Goal: Task Accomplishment & Management: Participate in discussion

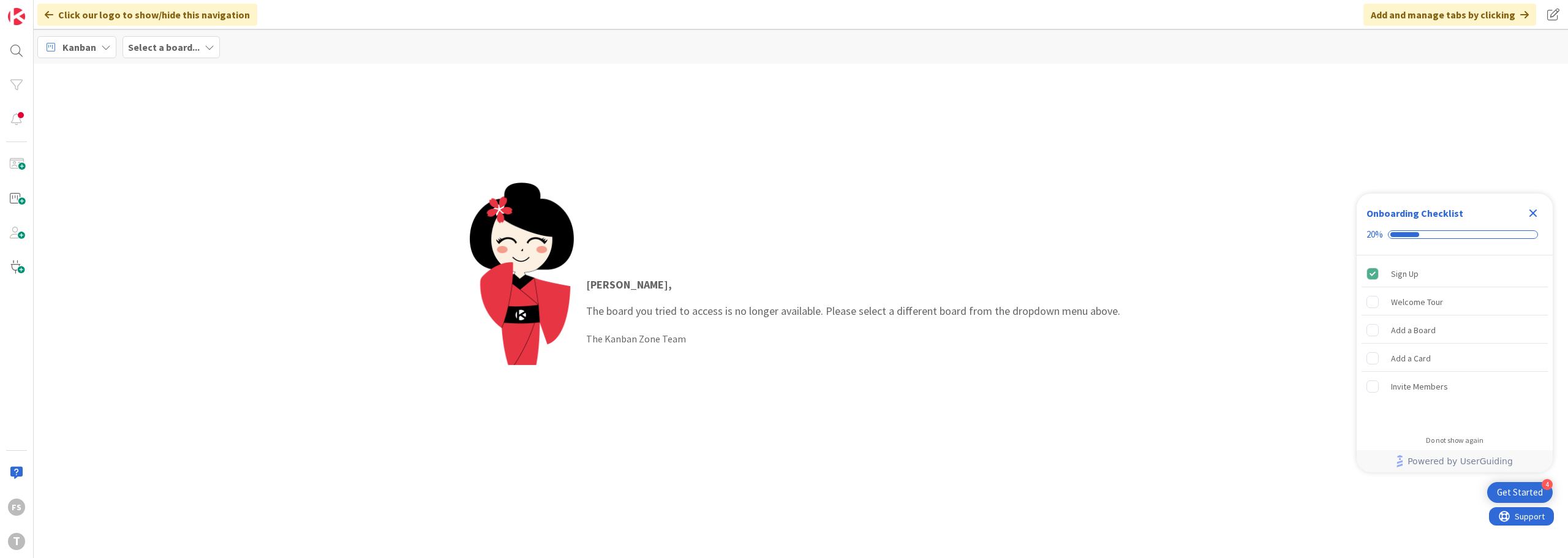
click at [1530, 209] on icon "Close Checklist" at bounding box center [1533, 213] width 14 height 14
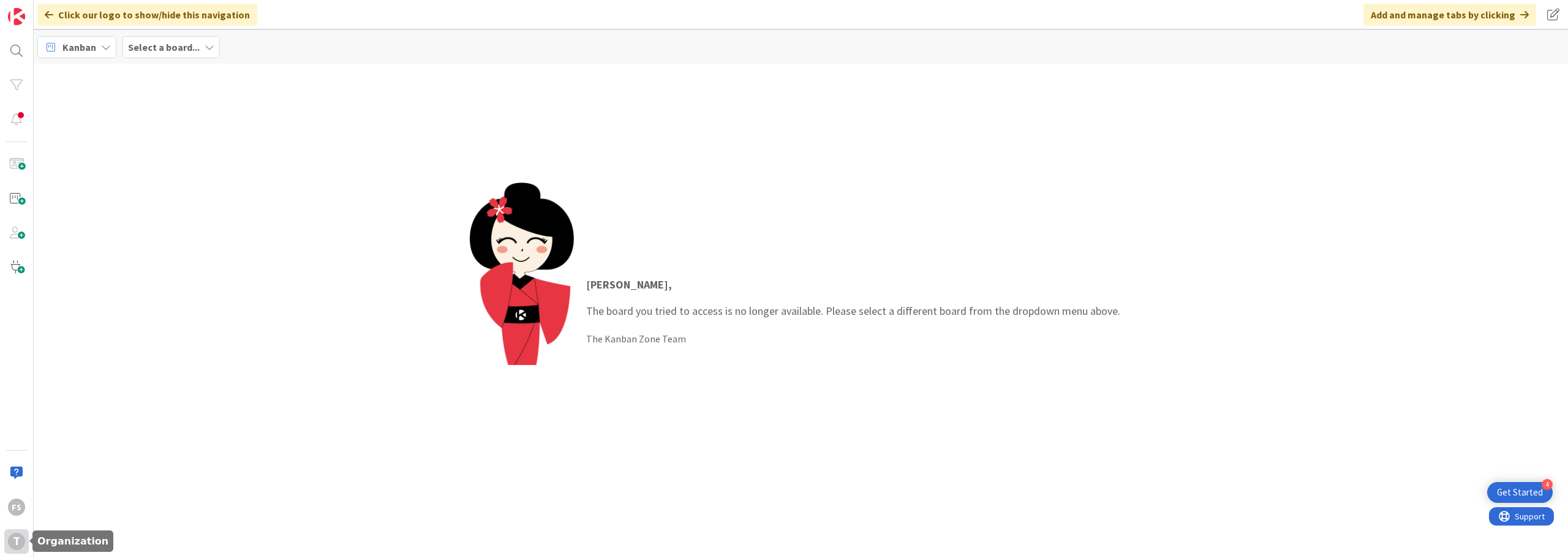
click at [11, 541] on div "T" at bounding box center [16, 541] width 17 height 17
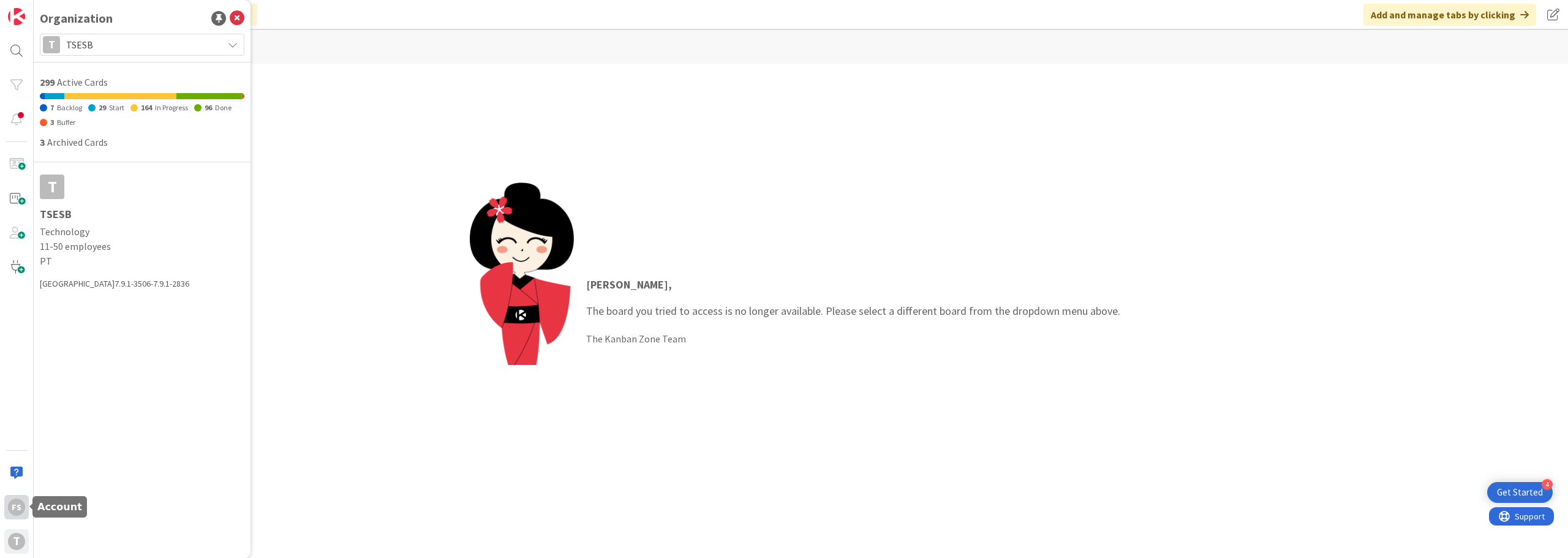
click at [13, 505] on div "FS" at bounding box center [16, 507] width 17 height 17
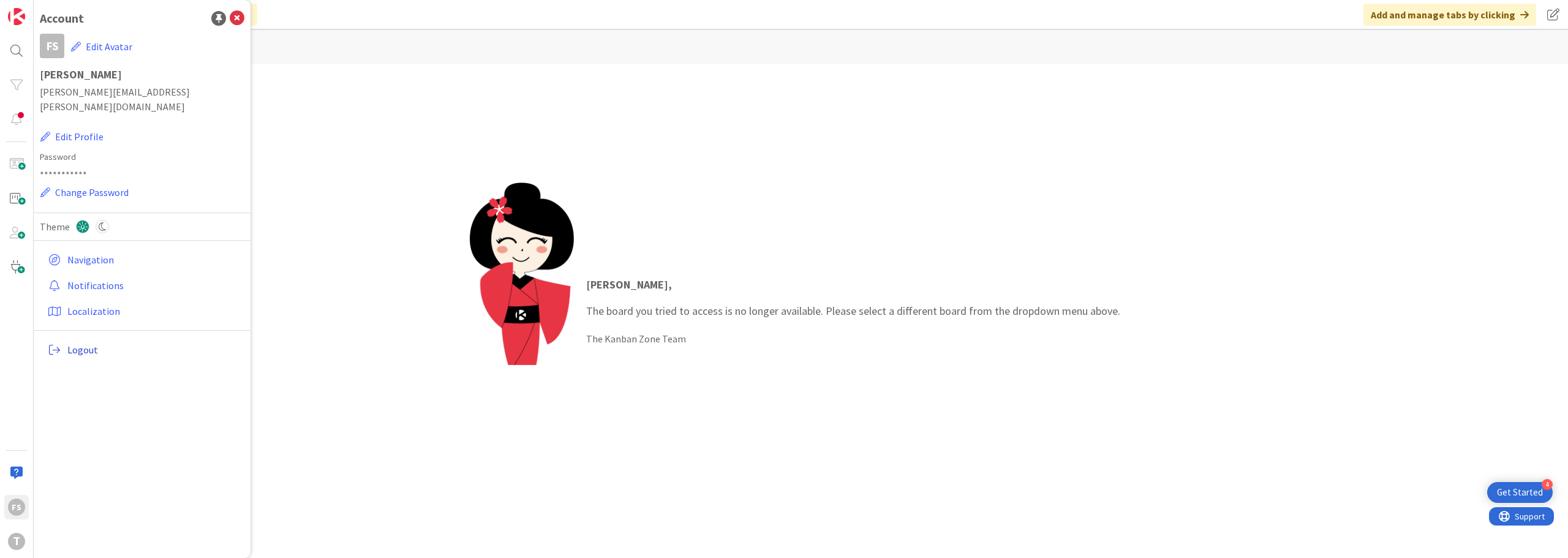
click at [94, 343] on span "Logout" at bounding box center [153, 350] width 172 height 14
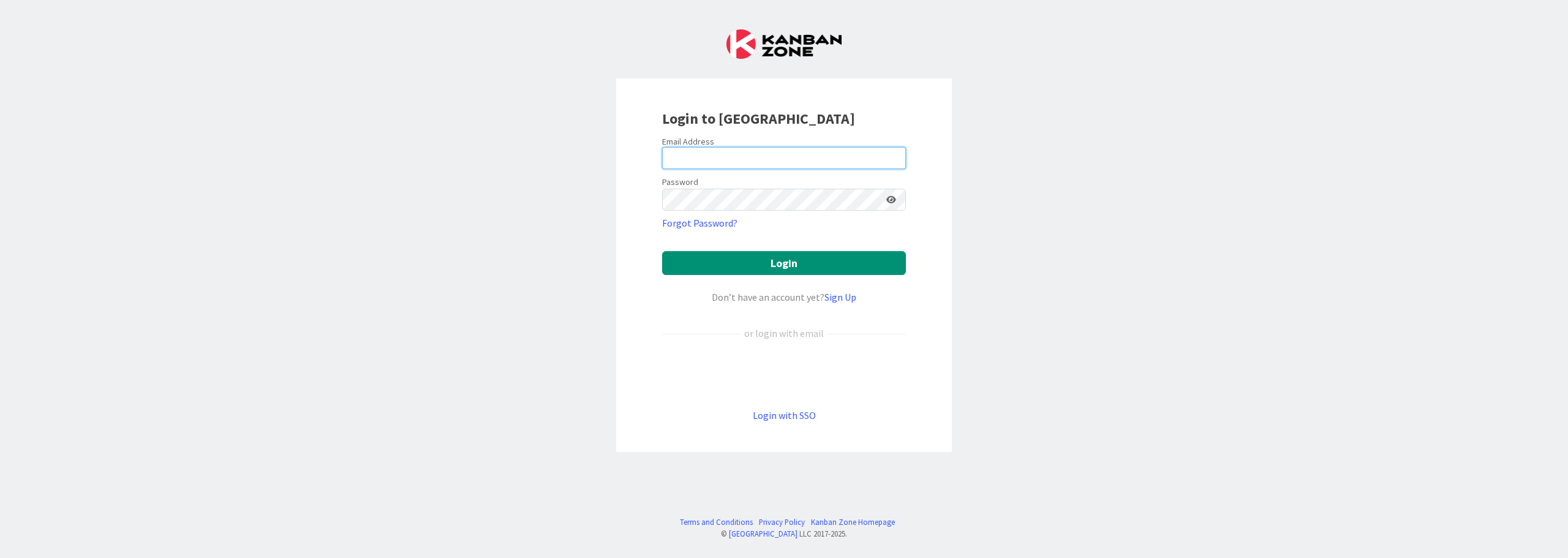
click at [780, 147] on input "email" at bounding box center [784, 158] width 244 height 22
type input "Flavio.S.Santos@timestamp.pt"
click at [889, 197] on icon at bounding box center [891, 200] width 10 height 9
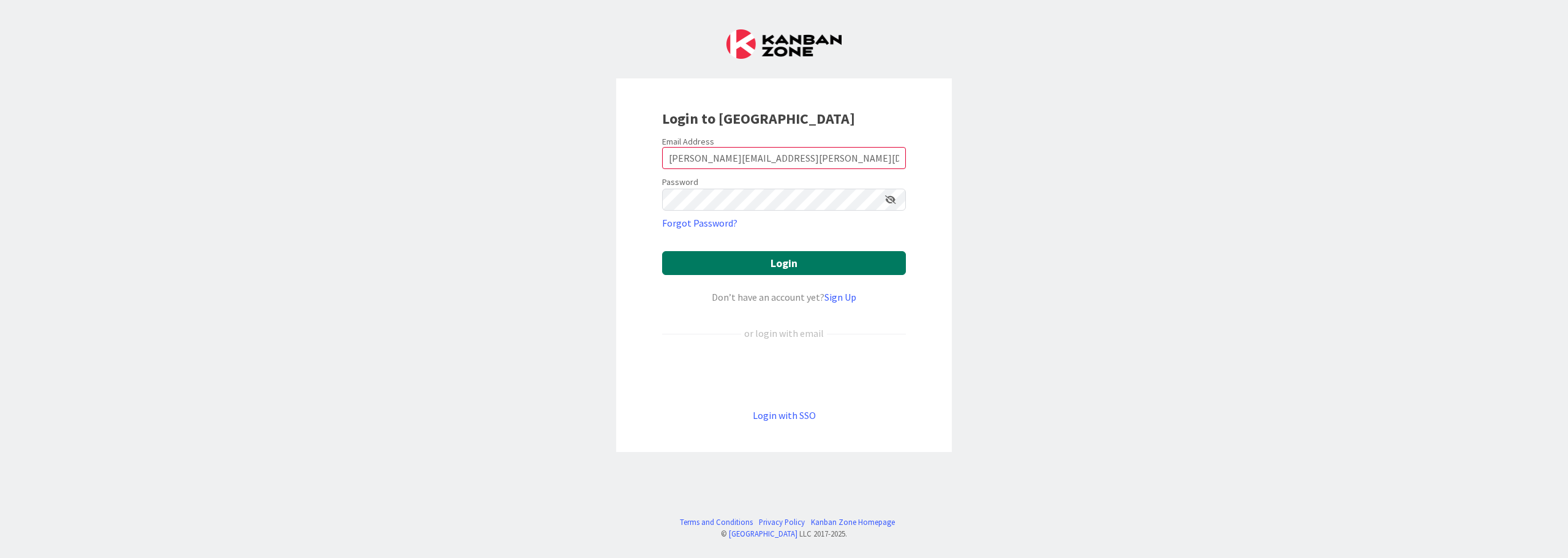
click at [837, 256] on button "Login" at bounding box center [784, 263] width 244 height 24
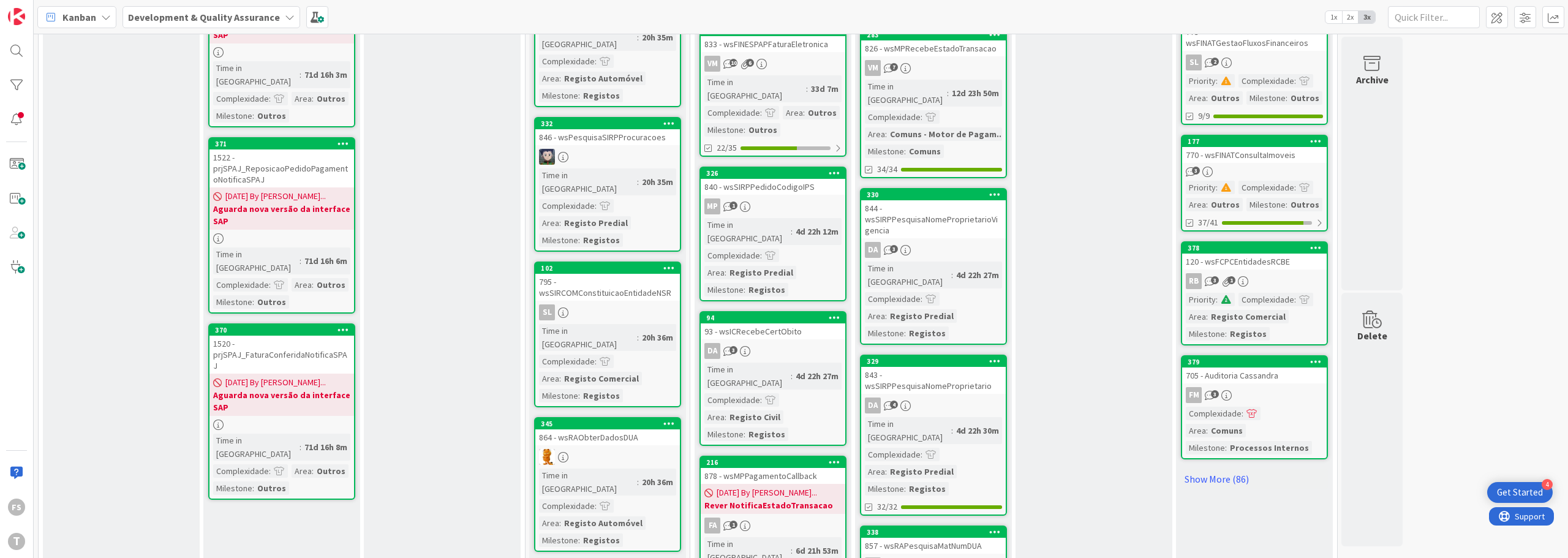
scroll to position [1041, 0]
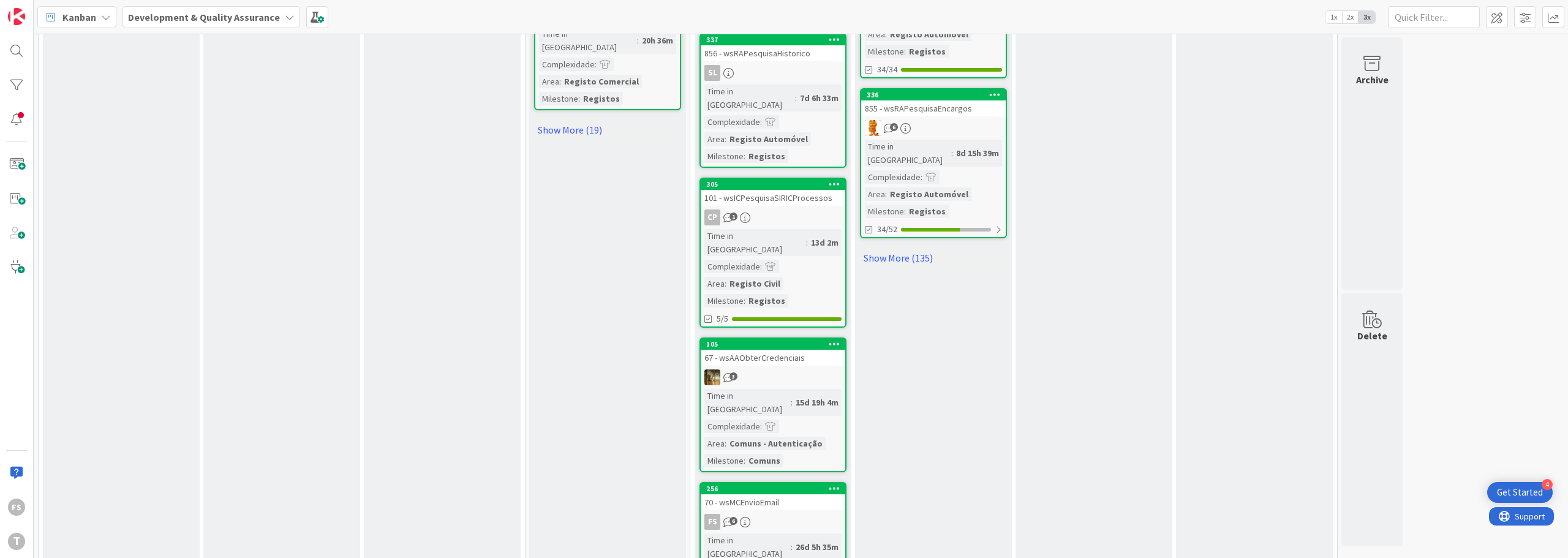
scroll to position [1470, 0]
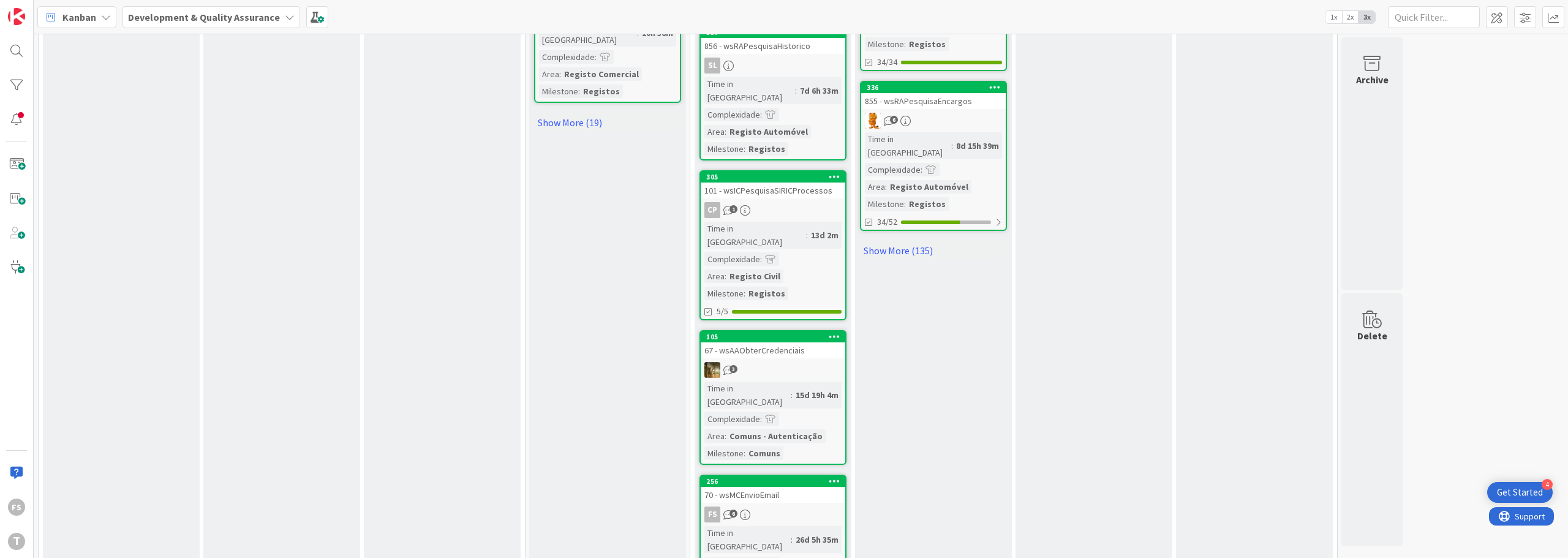
click at [760, 487] on div "70 - wsMCEnvioEmail" at bounding box center [773, 495] width 144 height 16
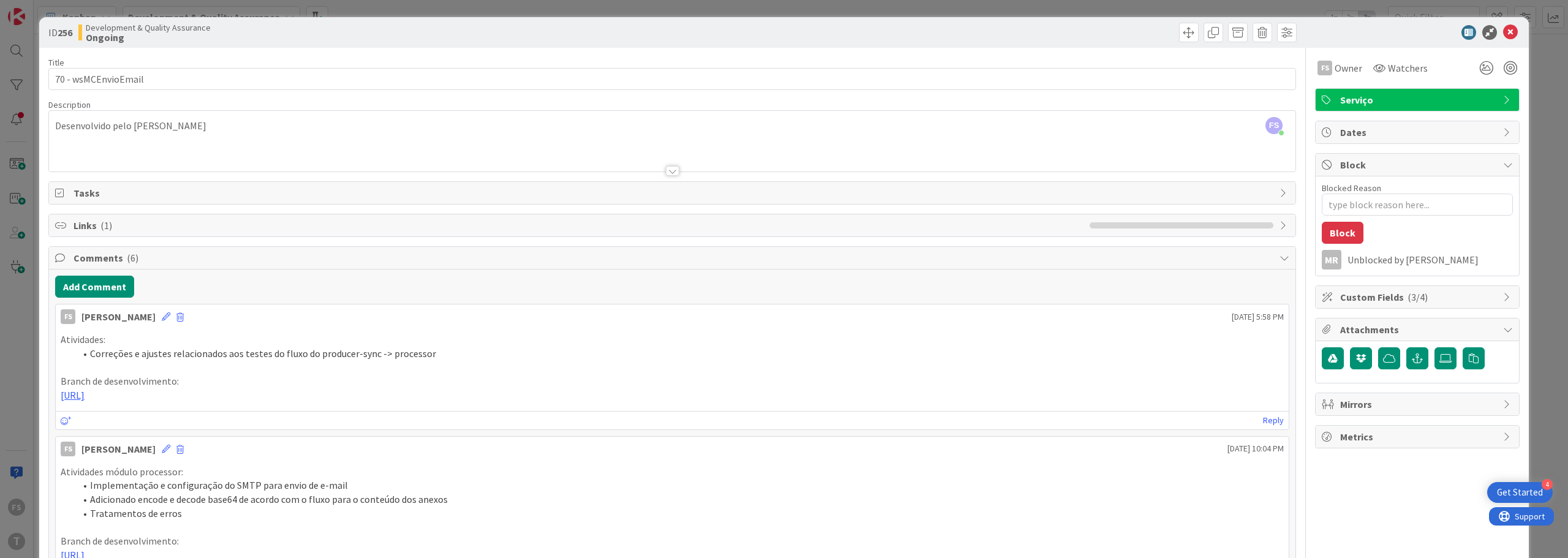
drag, startPoint x: 680, startPoint y: 392, endPoint x: 634, endPoint y: 392, distance: 46.0
click at [634, 392] on p "[URL]" at bounding box center [672, 395] width 1223 height 14
click at [1353, 42] on div "ID 256 Development & Quality Assurance Ongoing" at bounding box center [784, 32] width 1490 height 31
drag, startPoint x: 646, startPoint y: 397, endPoint x: 50, endPoint y: 343, distance: 598.4
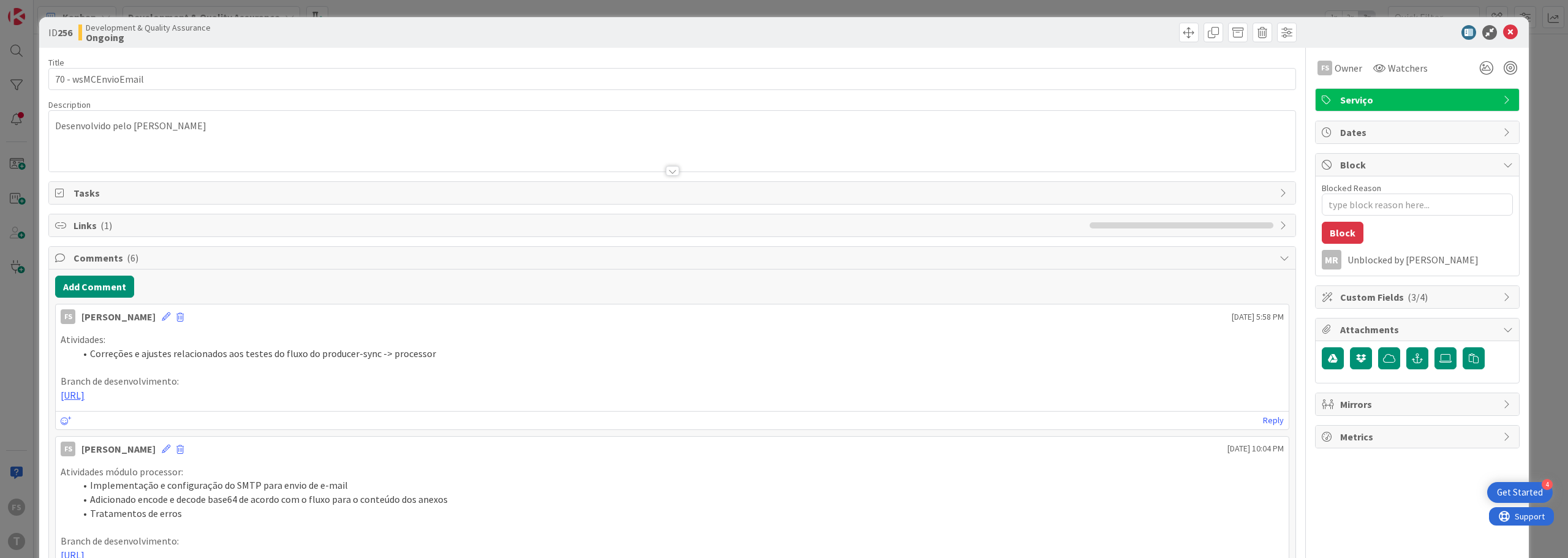
copy div "Atividades: Correções e ajustes relacionados aos testes do fluxo do producer-sy…"
click at [102, 281] on button "Add Comment" at bounding box center [95, 286] width 79 height 22
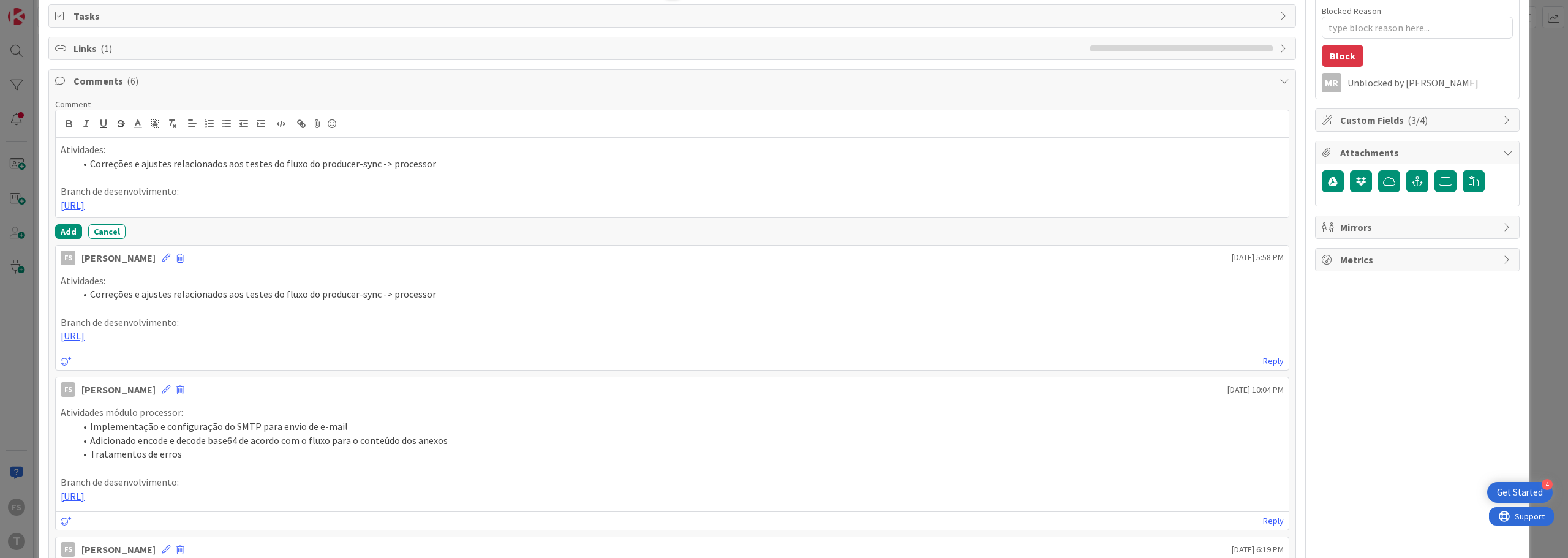
scroll to position [184, 0]
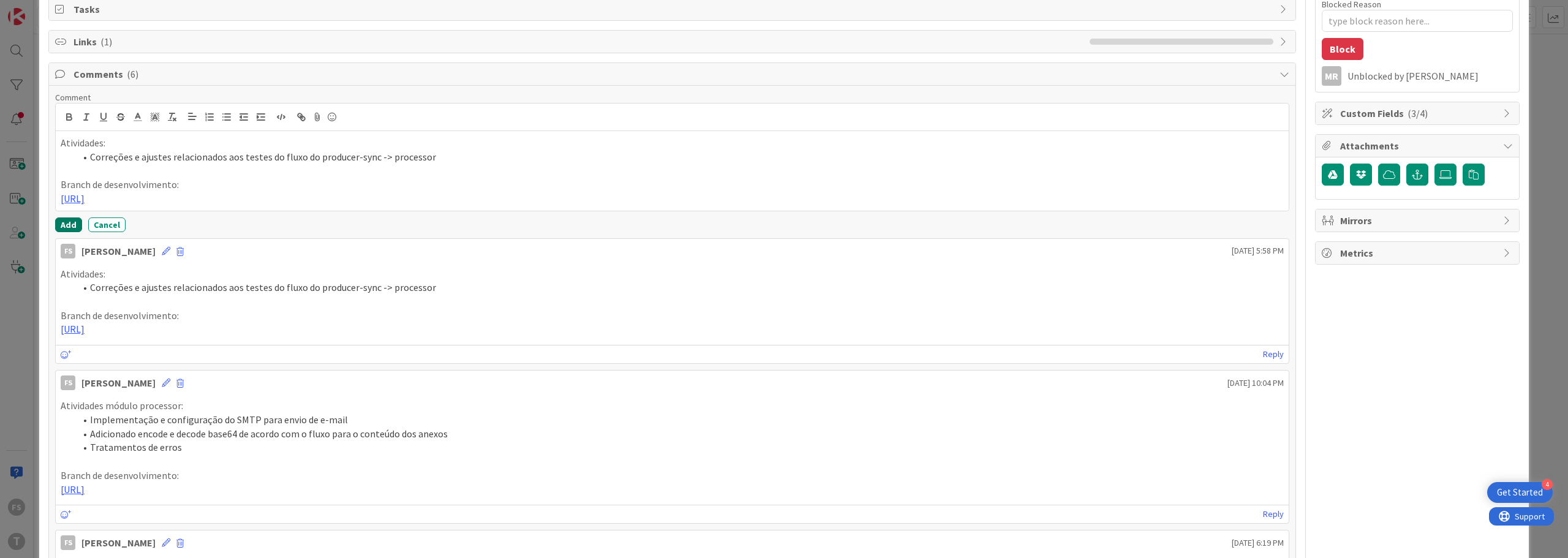
click at [62, 225] on button "Add" at bounding box center [68, 224] width 27 height 14
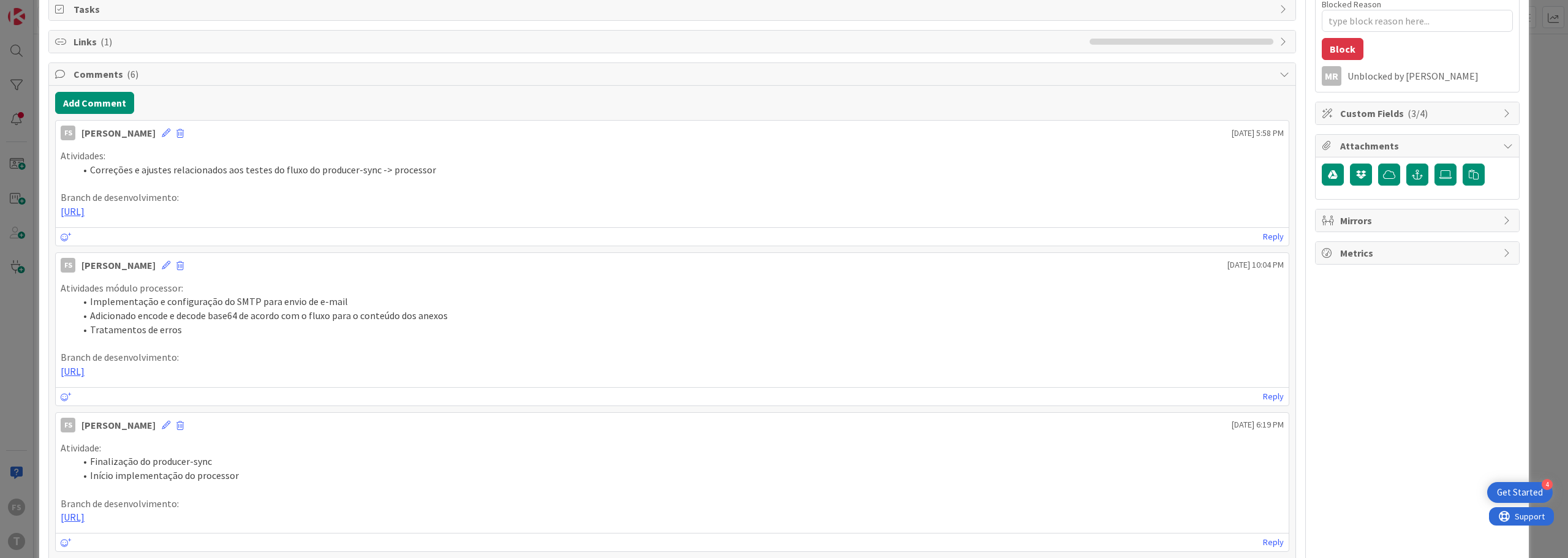
type textarea "x"
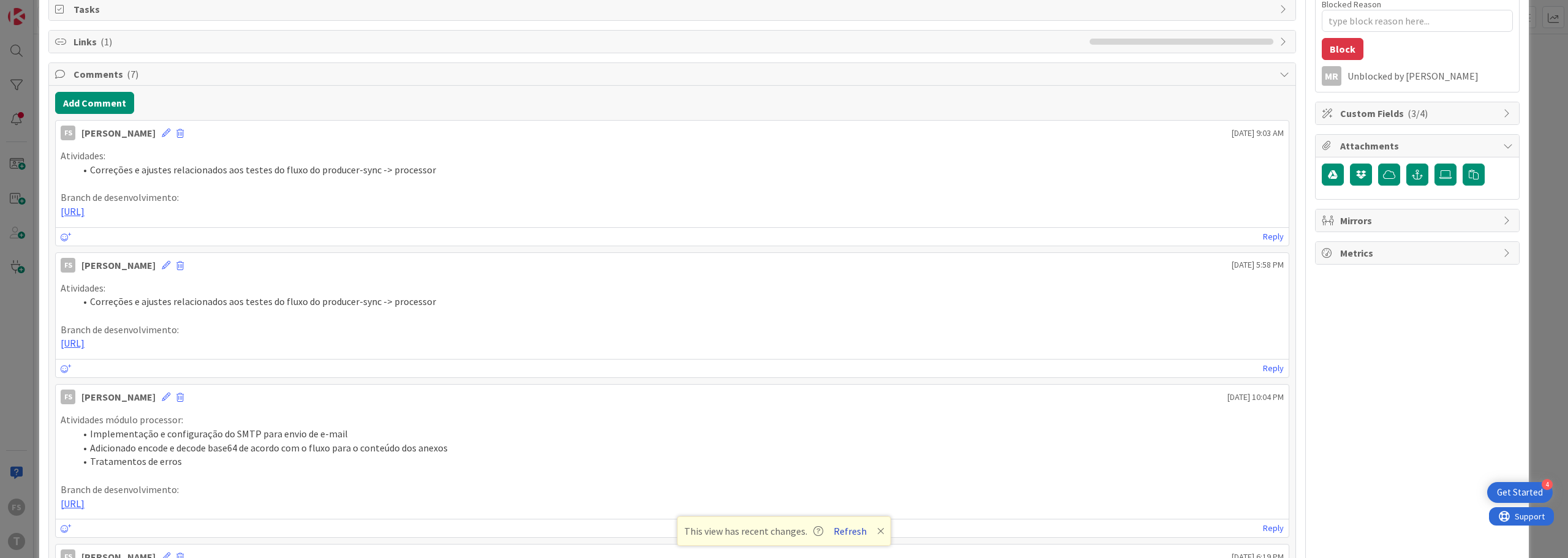
click at [852, 536] on button "Refresh" at bounding box center [850, 530] width 41 height 16
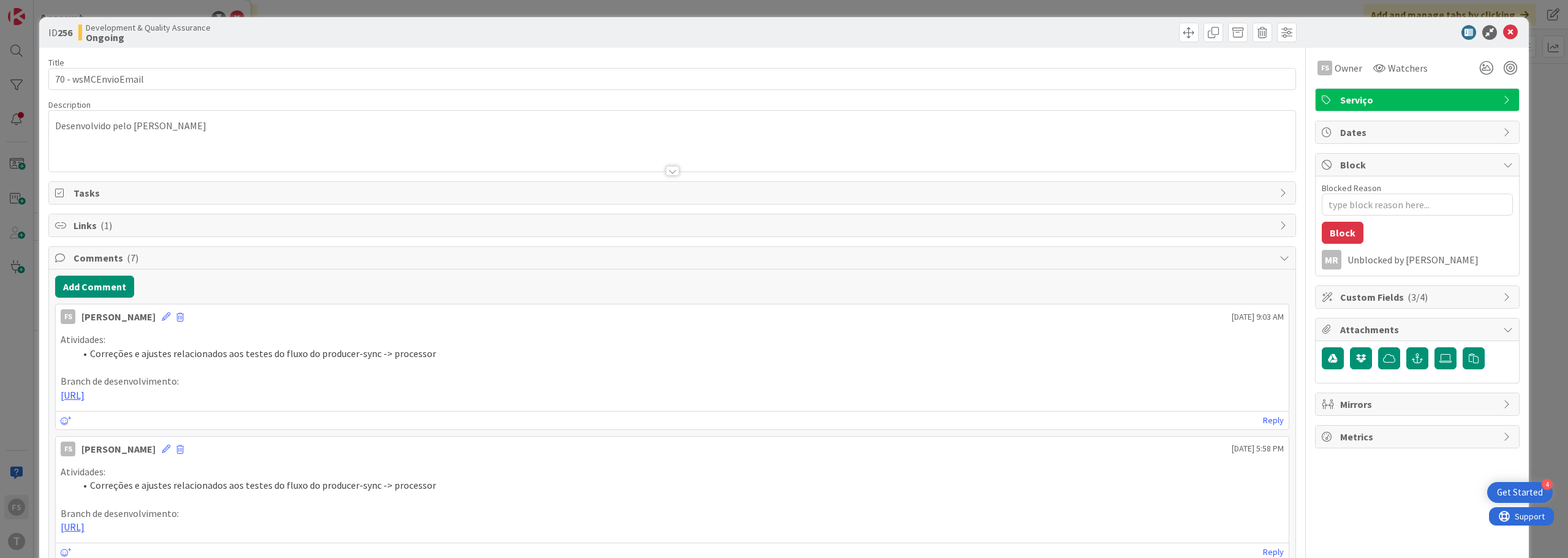
type textarea "x"
click at [1503, 31] on icon at bounding box center [1510, 32] width 14 height 14
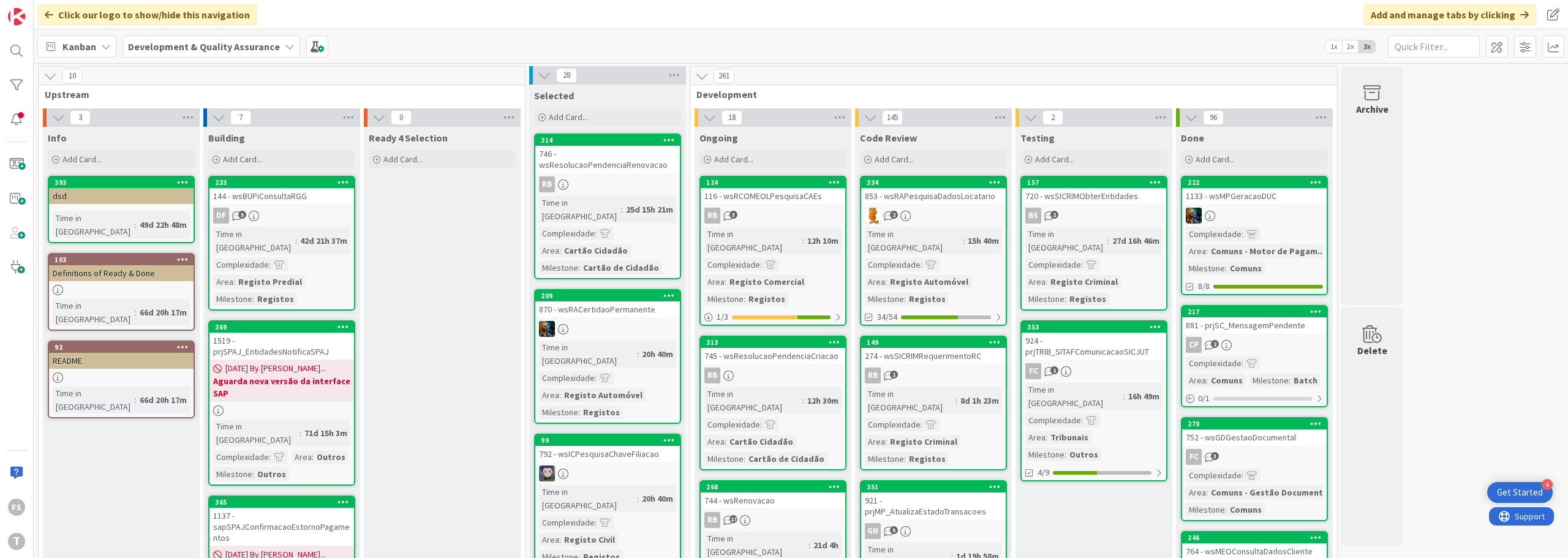
click at [948, 2] on div "Click our logo to show/hide this navigation Add and manage tabs by clicking" at bounding box center [801, 14] width 1535 height 30
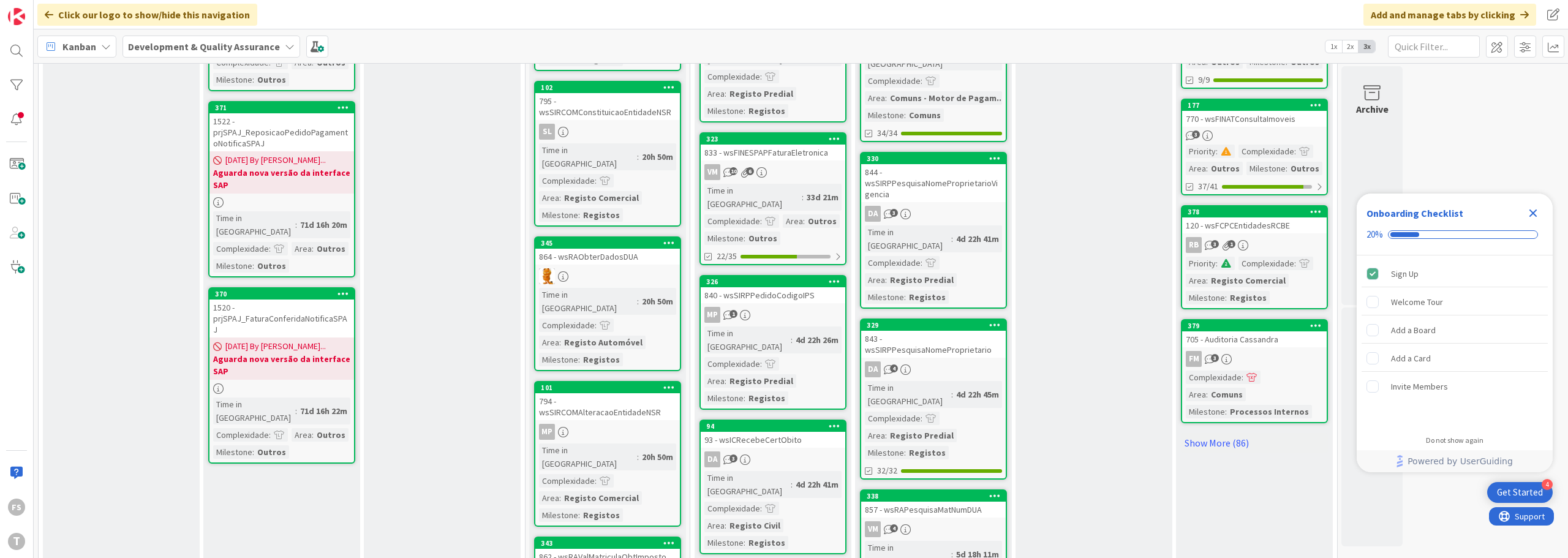
scroll to position [1079, 0]
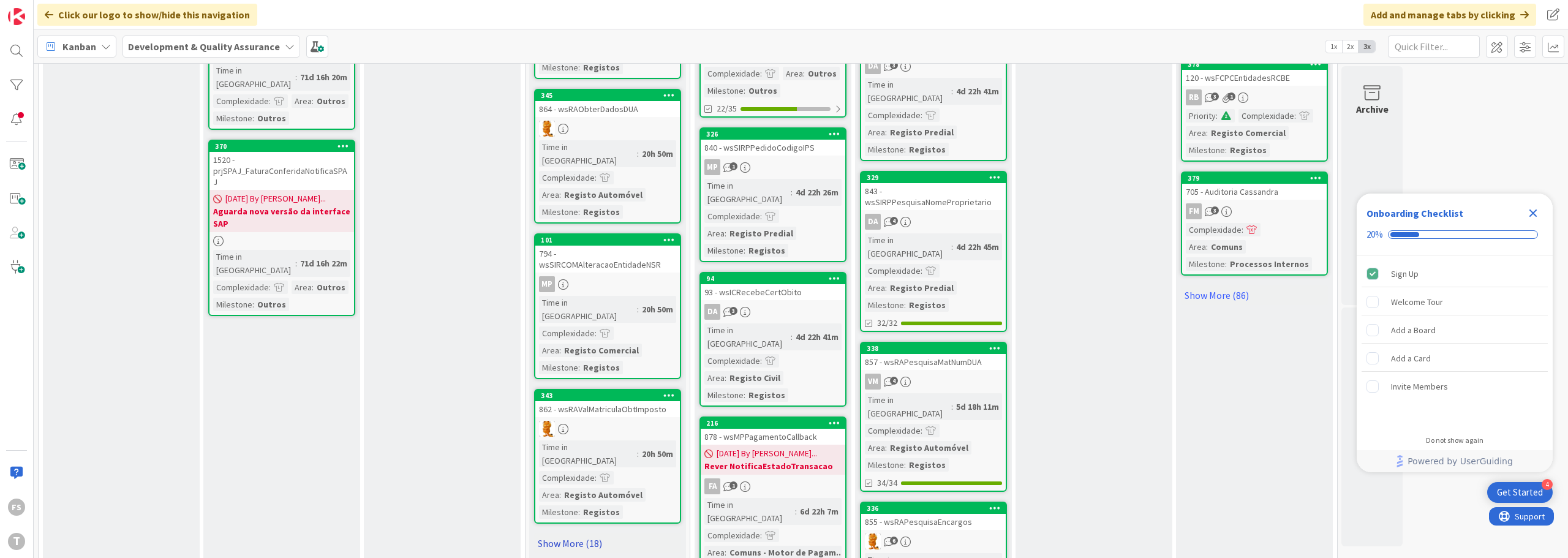
click at [582, 534] on link "Show More (18)" at bounding box center [608, 543] width 147 height 19
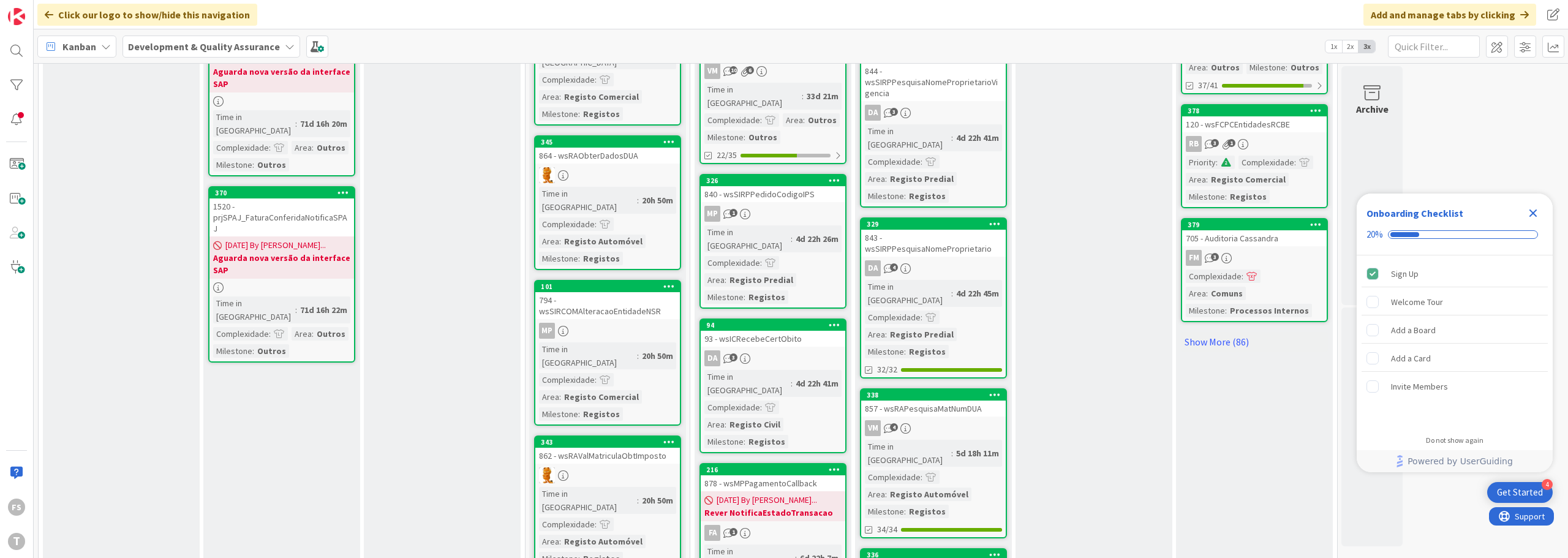
scroll to position [1041, 0]
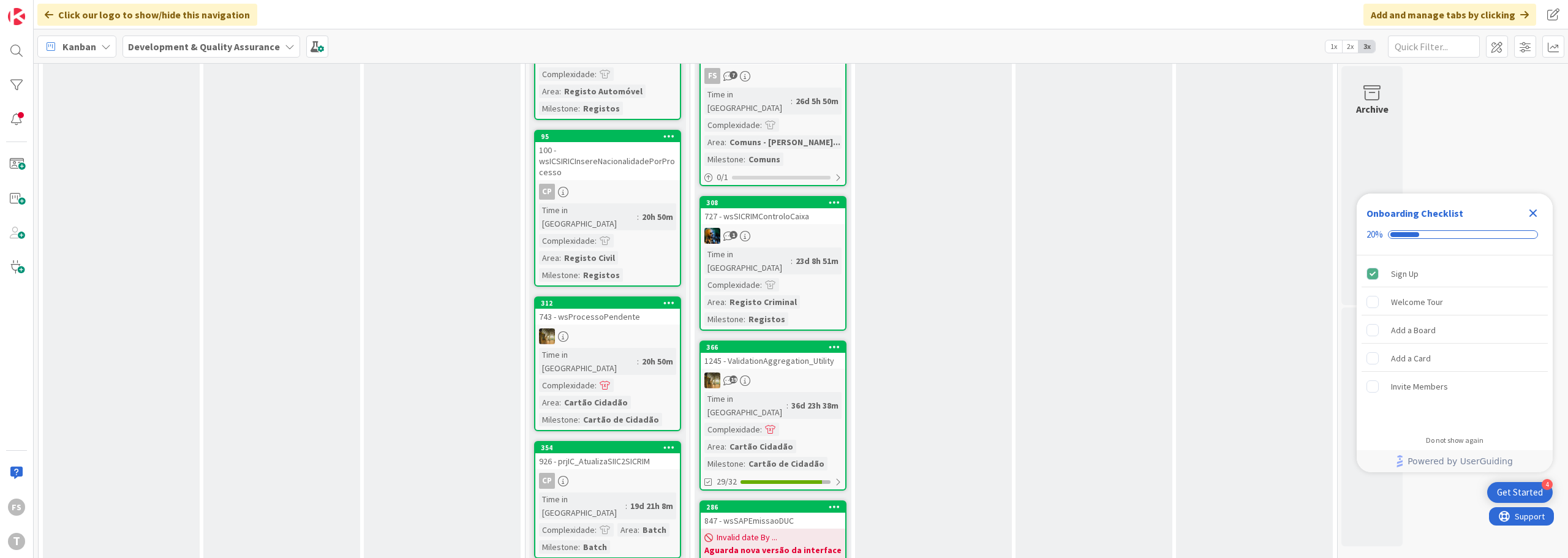
scroll to position [2511, 0]
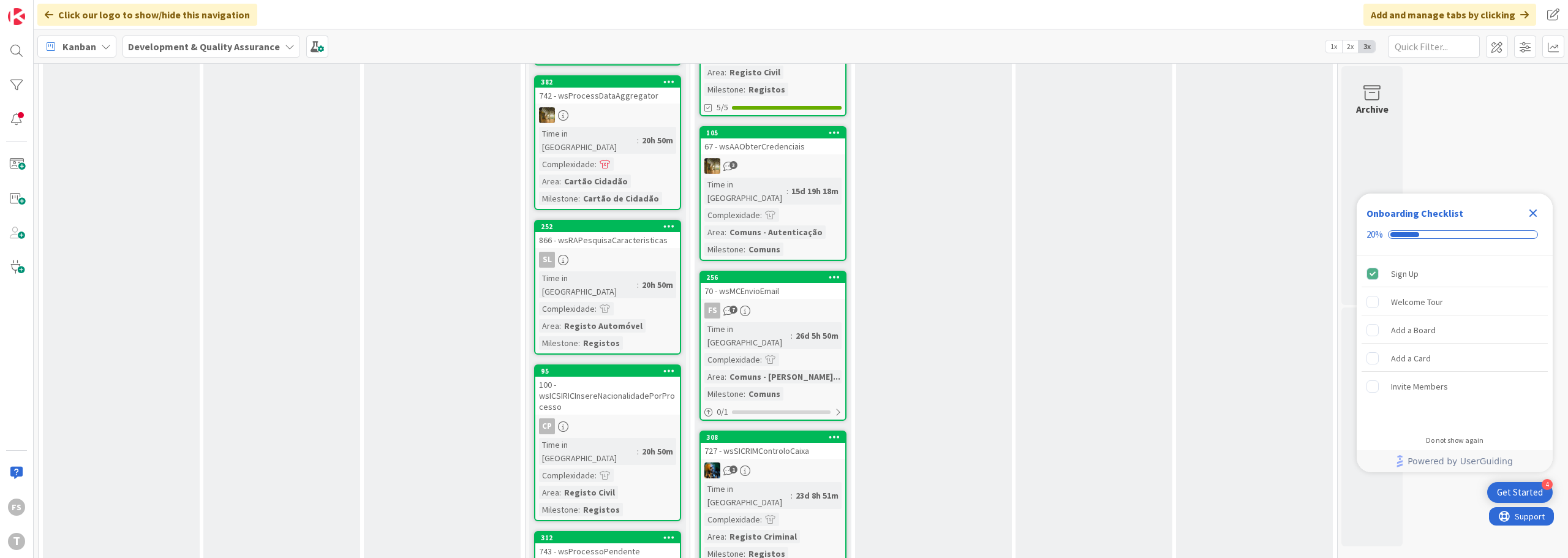
scroll to position [1592, 0]
